Goal: Information Seeking & Learning: Learn about a topic

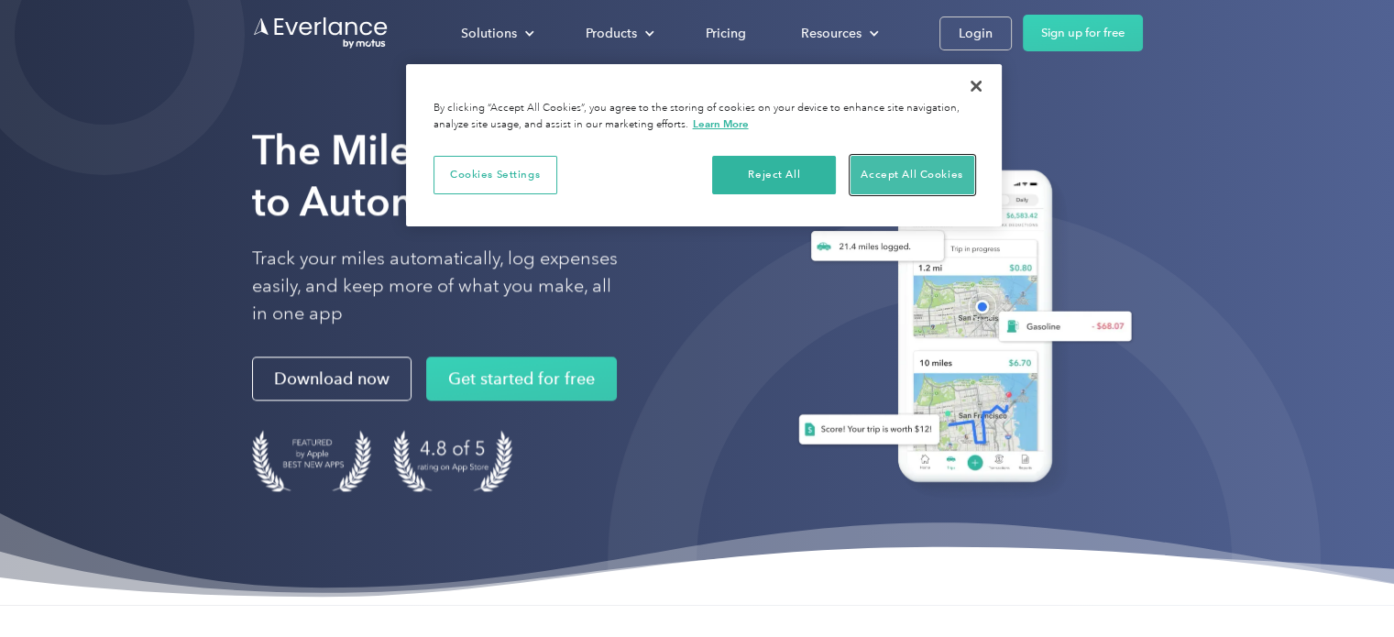
click at [928, 177] on button "Accept All Cookies" at bounding box center [913, 175] width 124 height 38
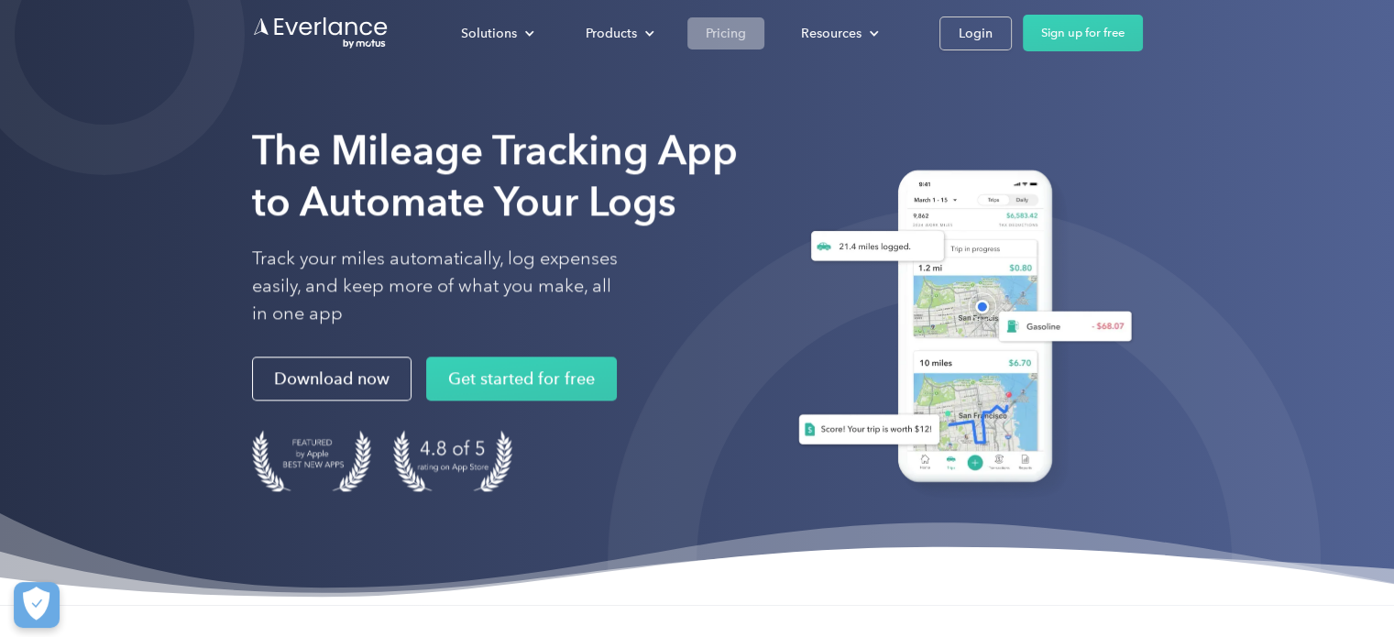
click at [719, 28] on div "Pricing" at bounding box center [726, 33] width 40 height 23
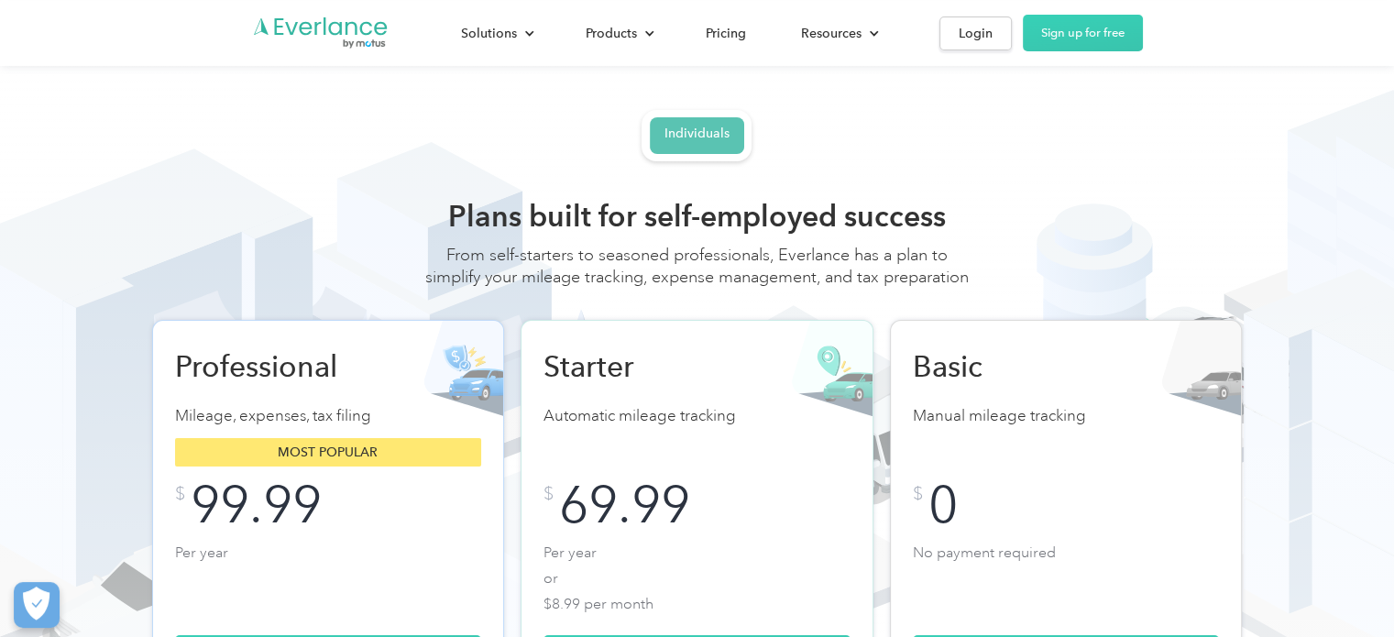
click at [706, 131] on div "Individuals" at bounding box center [697, 134] width 65 height 16
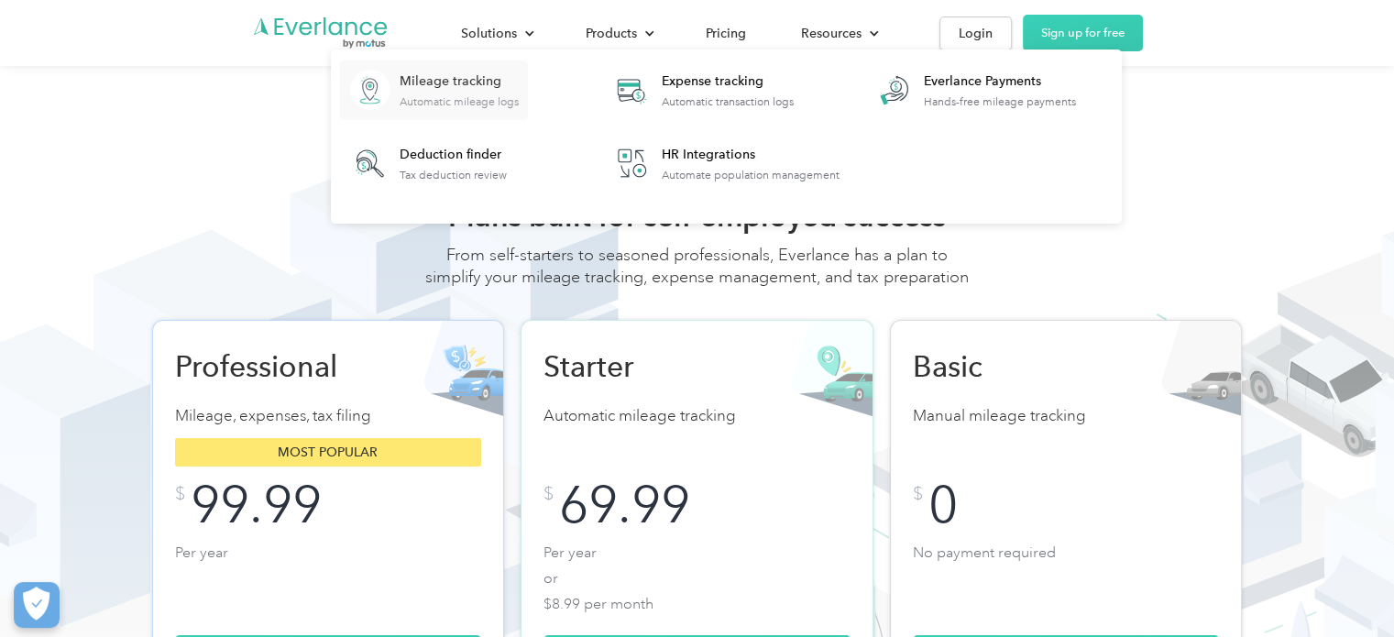
click at [465, 91] on div "Mileage tracking Automatic mileage logs" at bounding box center [459, 90] width 119 height 36
